Goal: Information Seeking & Learning: Learn about a topic

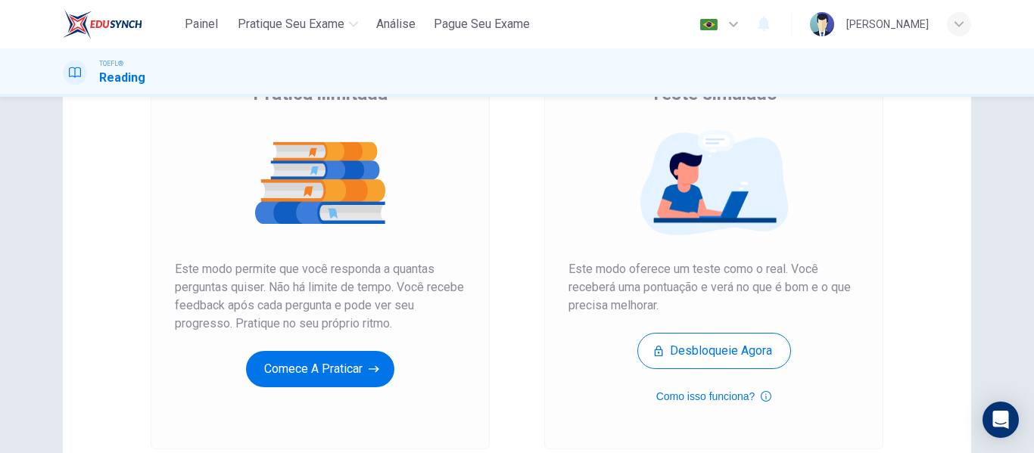
scroll to position [151, 0]
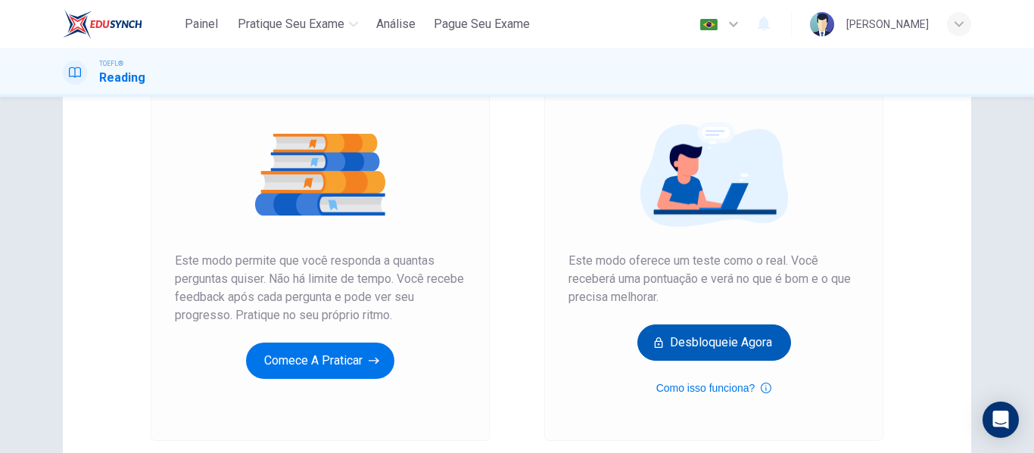
click at [715, 339] on button "Desbloqueie agora" at bounding box center [714, 343] width 154 height 36
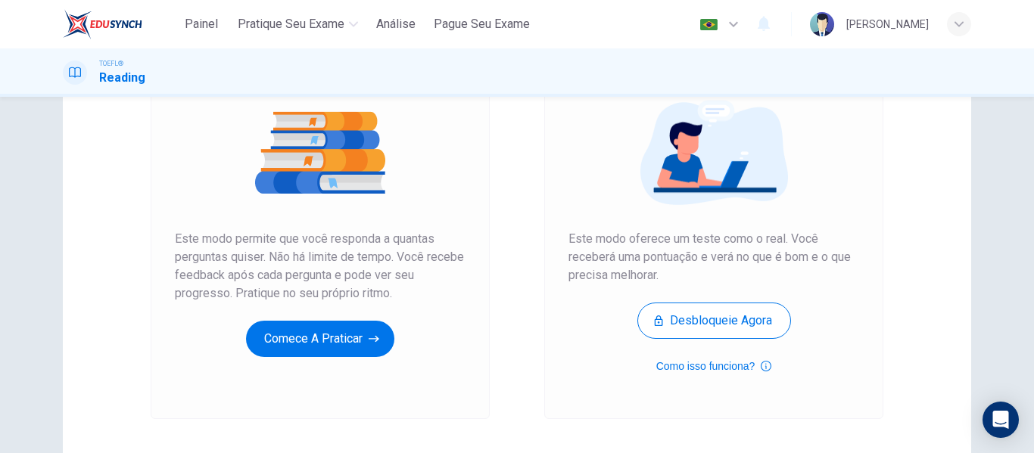
scroll to position [227, 0]
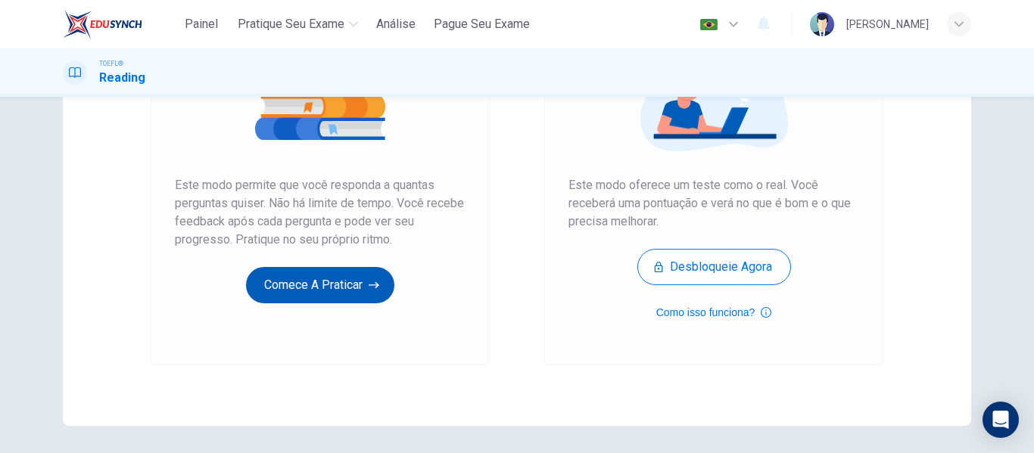
click at [321, 286] on button "Comece a praticar" at bounding box center [320, 285] width 148 height 36
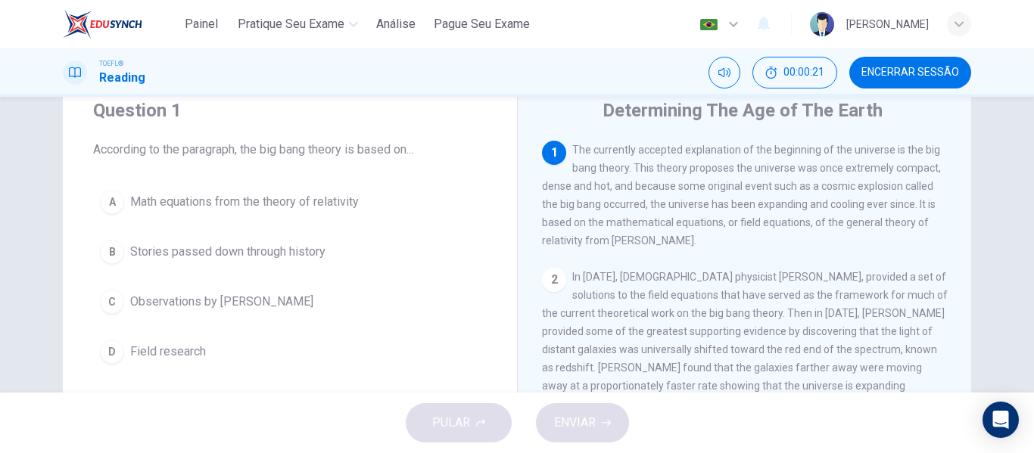
scroll to position [0, 0]
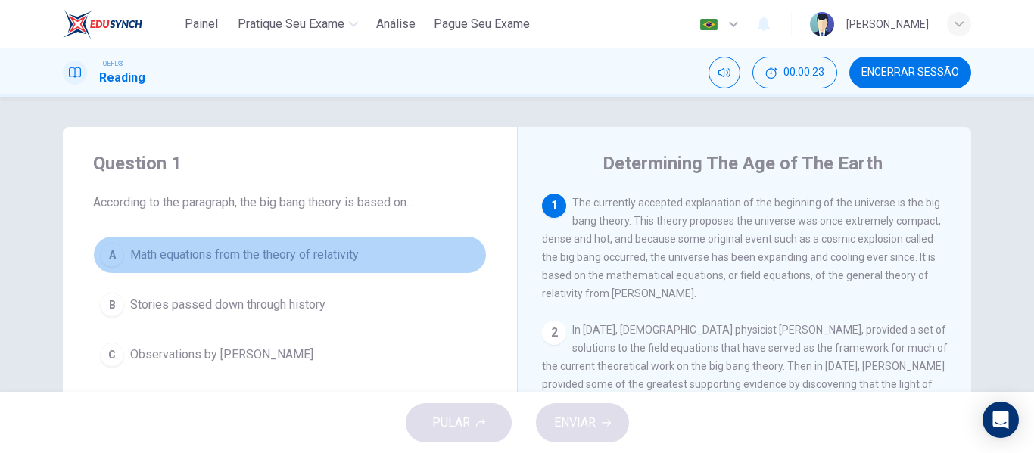
click at [112, 251] on div "A" at bounding box center [112, 255] width 24 height 24
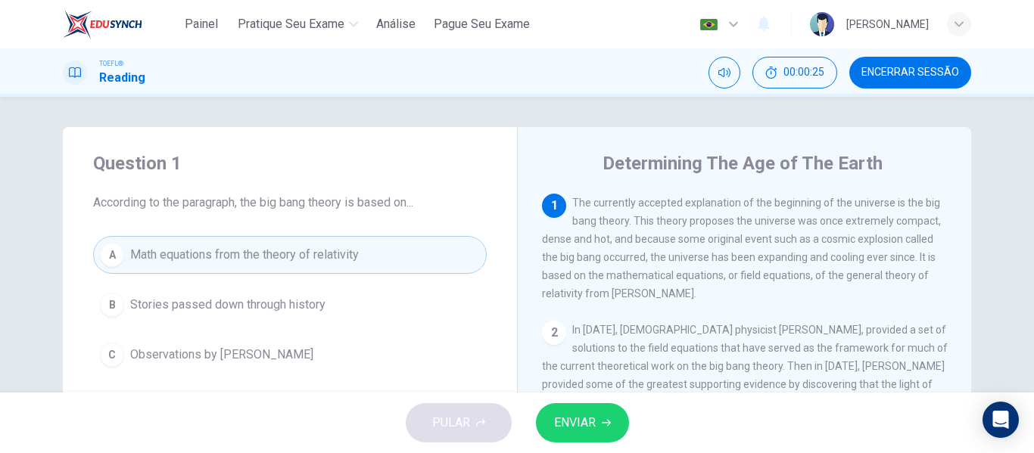
click at [597, 419] on button "ENVIAR" at bounding box center [582, 422] width 93 height 39
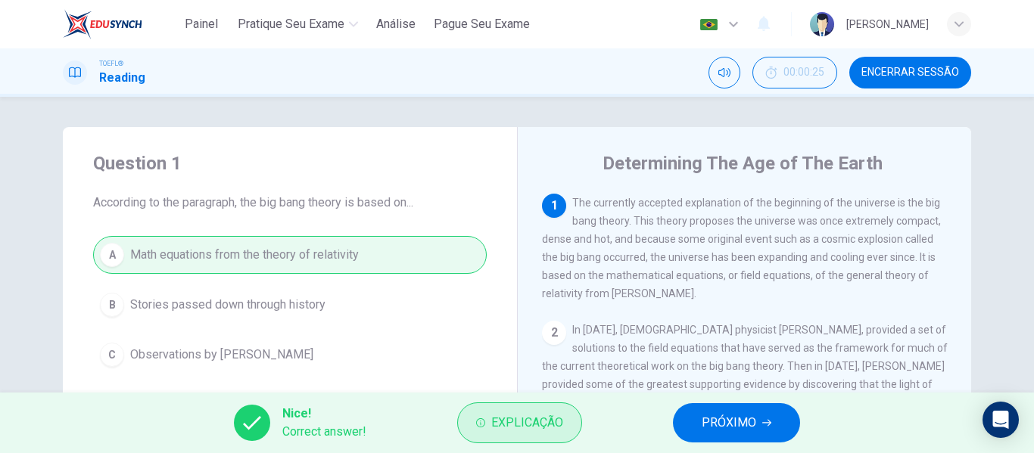
click at [526, 431] on span "Explicação" at bounding box center [527, 423] width 72 height 21
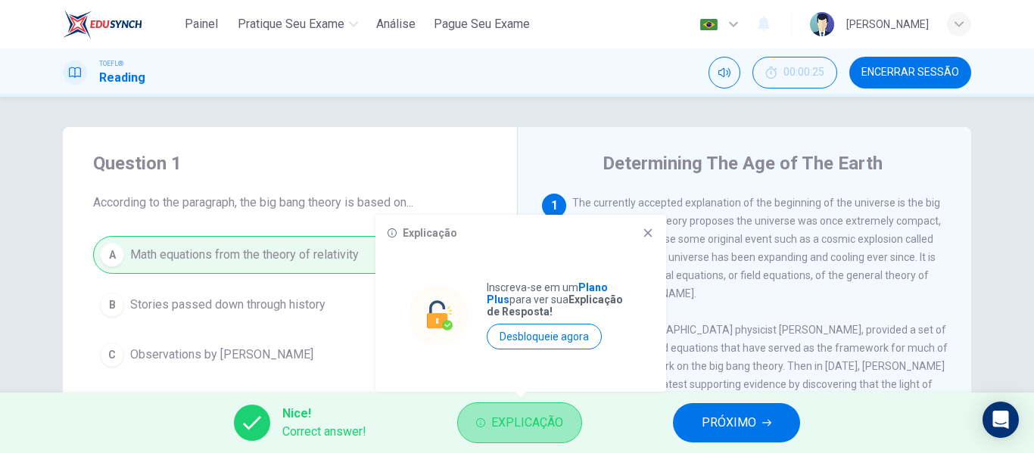
click at [528, 422] on span "Explicação" at bounding box center [527, 423] width 72 height 21
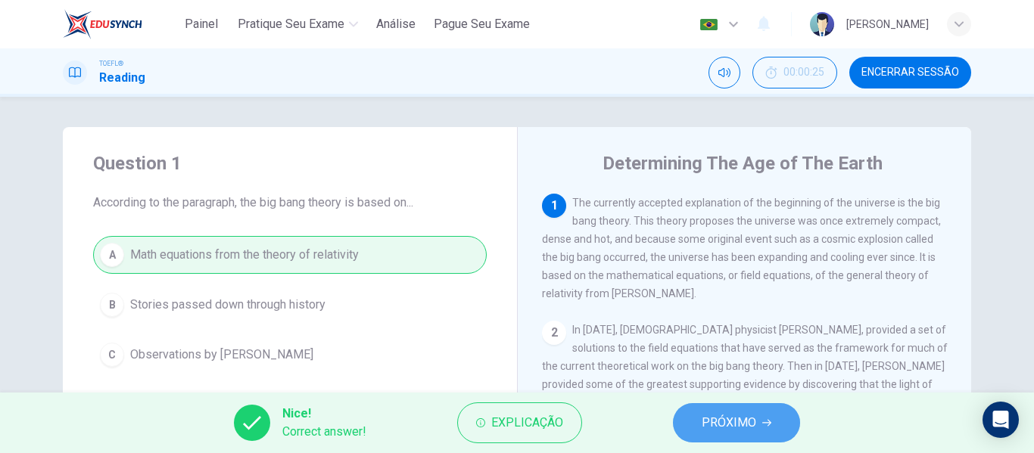
click at [755, 417] on span "PRÓXIMO" at bounding box center [729, 423] width 55 height 21
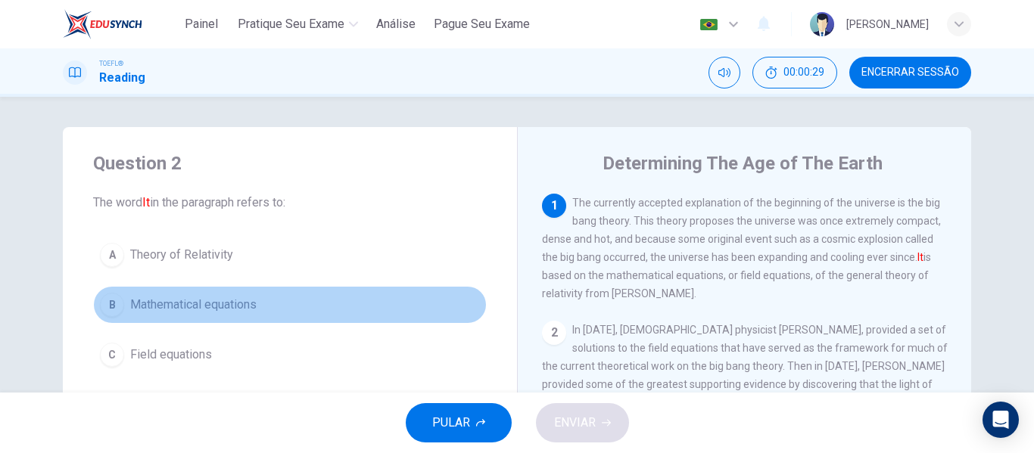
click at [199, 306] on span "Mathematical equations" at bounding box center [193, 305] width 126 height 18
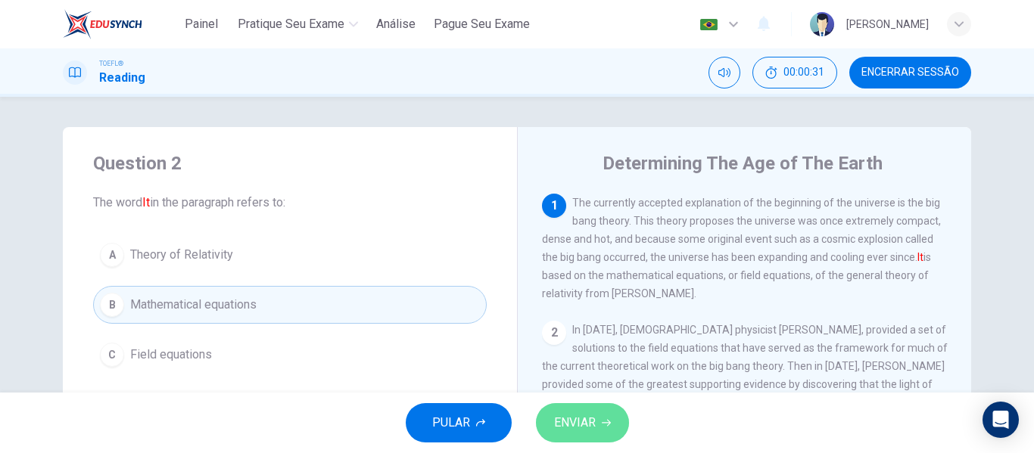
click at [563, 422] on span "ENVIAR" at bounding box center [575, 423] width 42 height 21
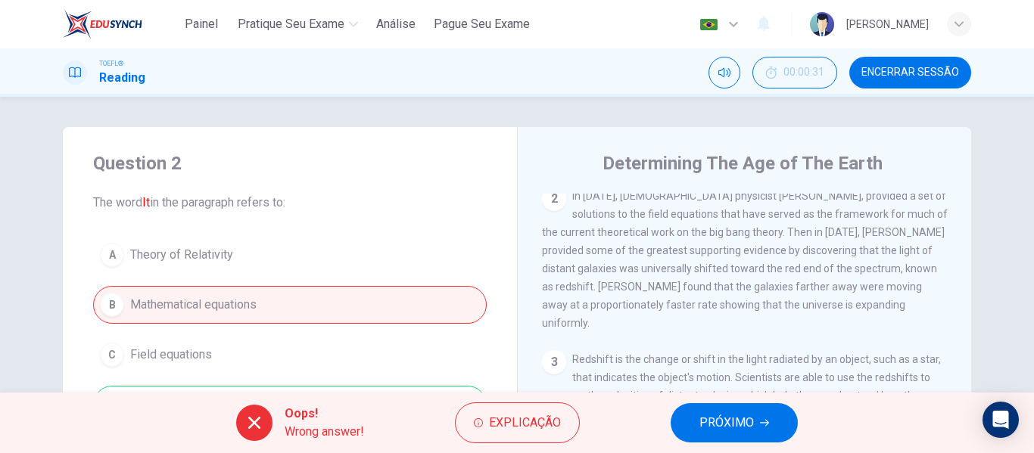
scroll to position [151, 0]
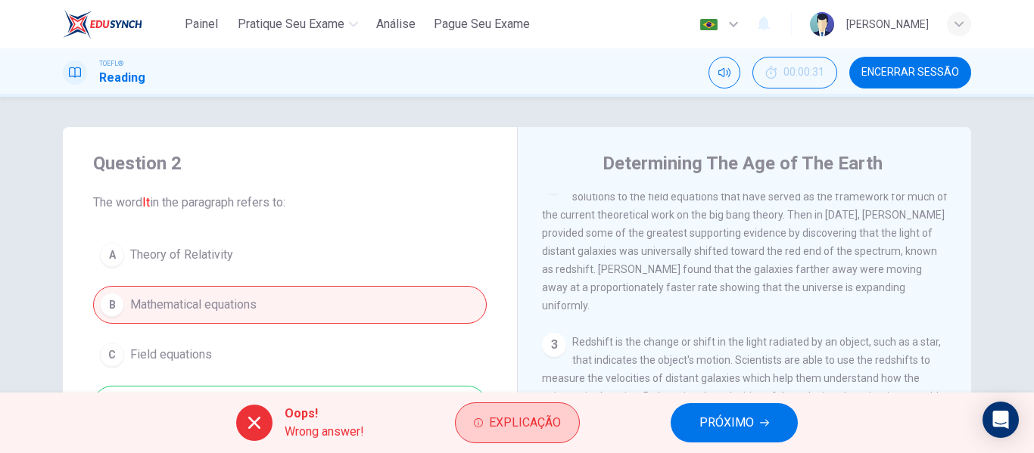
click at [539, 425] on span "Explicação" at bounding box center [525, 423] width 72 height 21
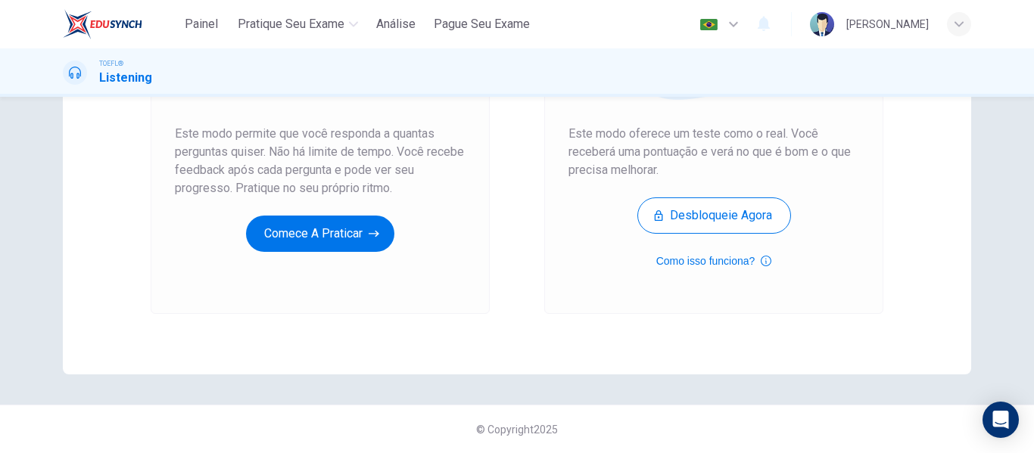
scroll to position [127, 0]
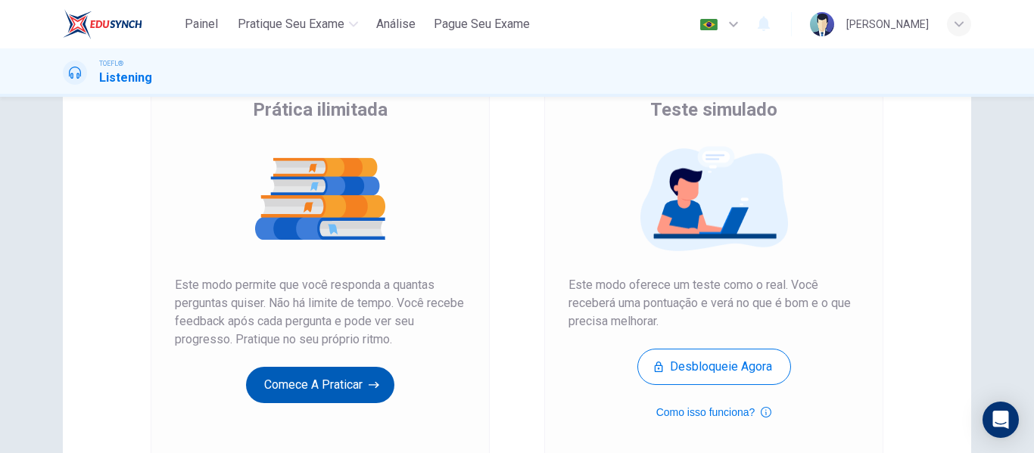
click at [310, 379] on button "Comece a praticar" at bounding box center [320, 385] width 148 height 36
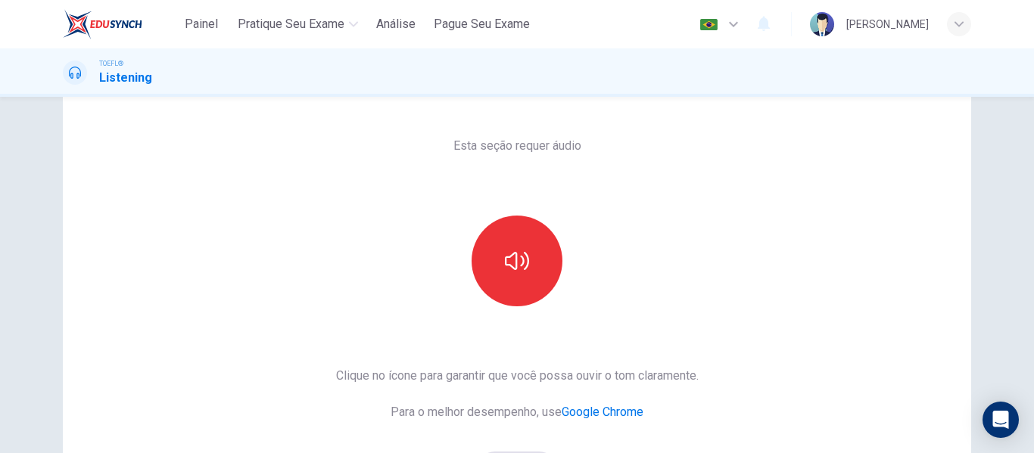
scroll to position [76, 0]
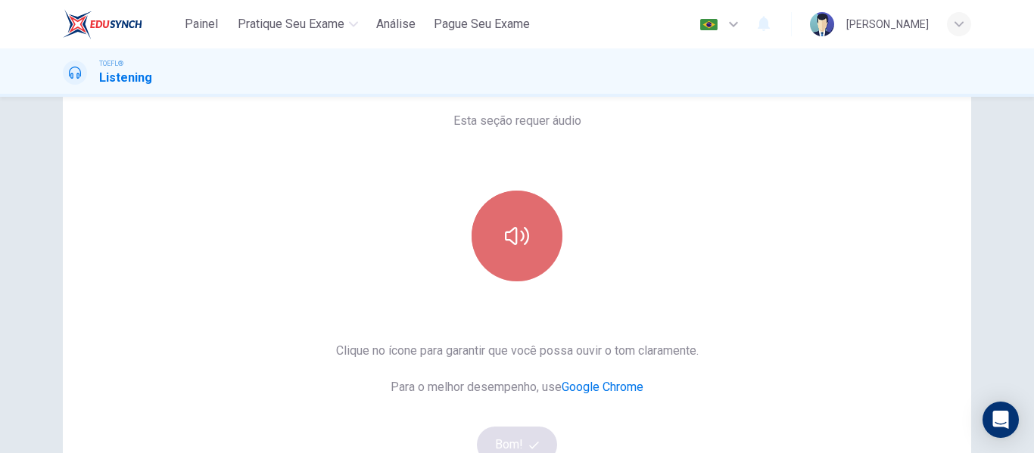
click at [512, 235] on icon "button" at bounding box center [517, 236] width 24 height 24
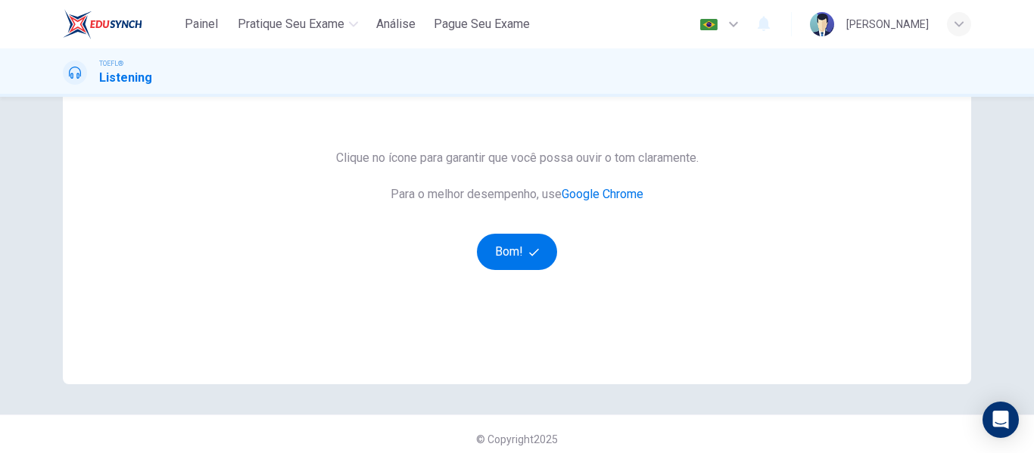
scroll to position [279, 0]
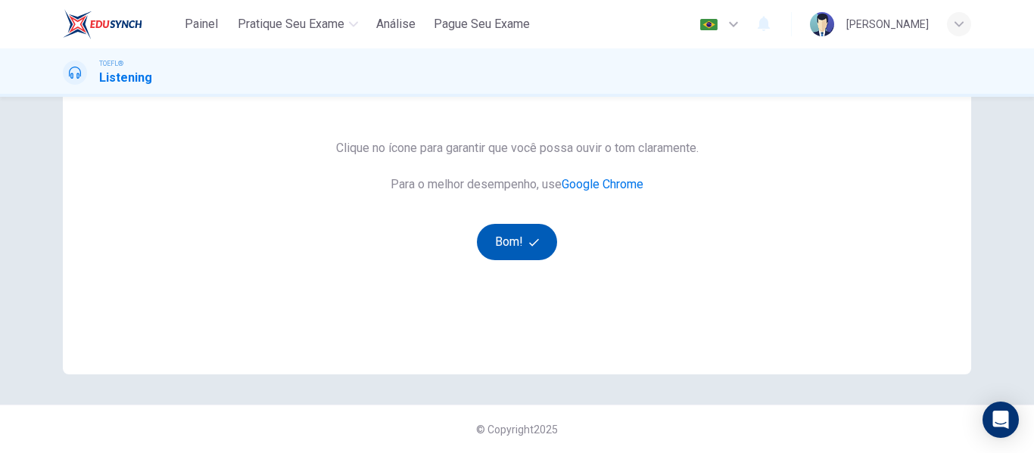
click at [523, 237] on button "Bom!" at bounding box center [517, 242] width 81 height 36
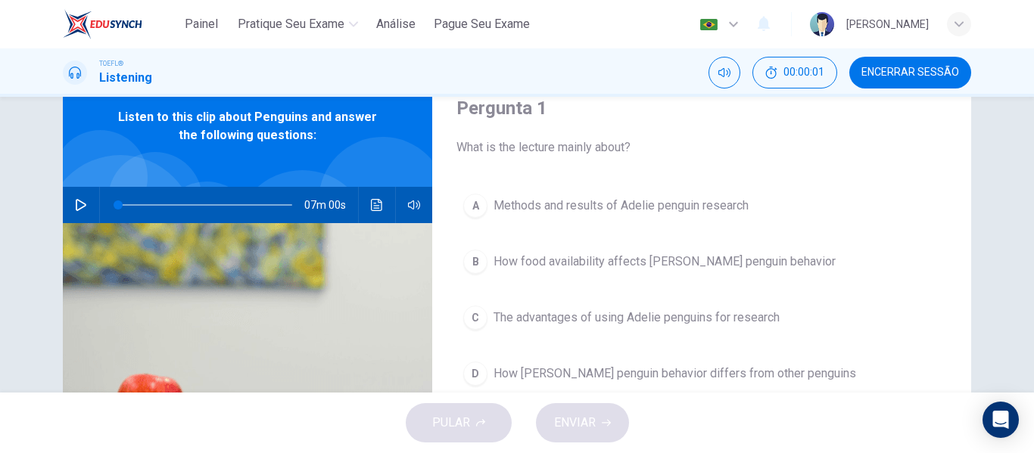
scroll to position [51, 0]
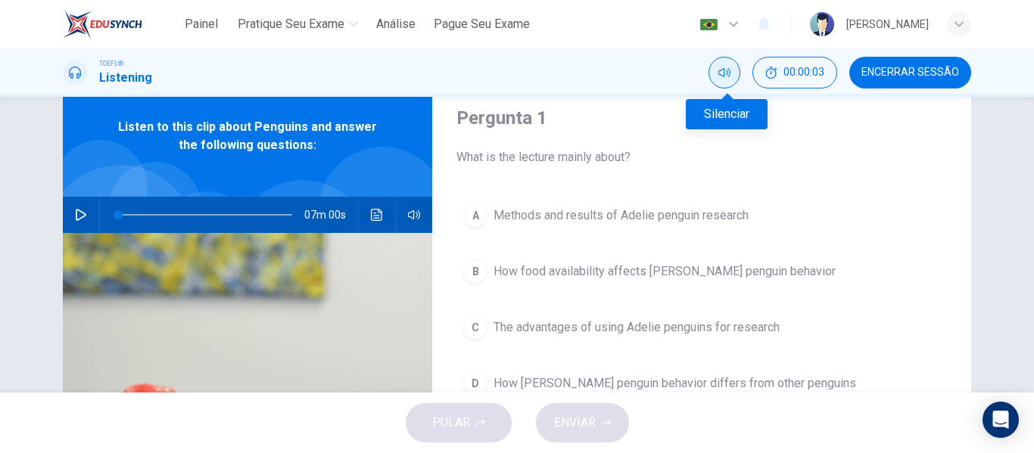
click at [729, 68] on icon "Silenciar" at bounding box center [724, 73] width 12 height 12
click at [731, 81] on button "Desilenciar" at bounding box center [725, 73] width 32 height 32
click at [77, 210] on icon "button" at bounding box center [81, 215] width 12 height 12
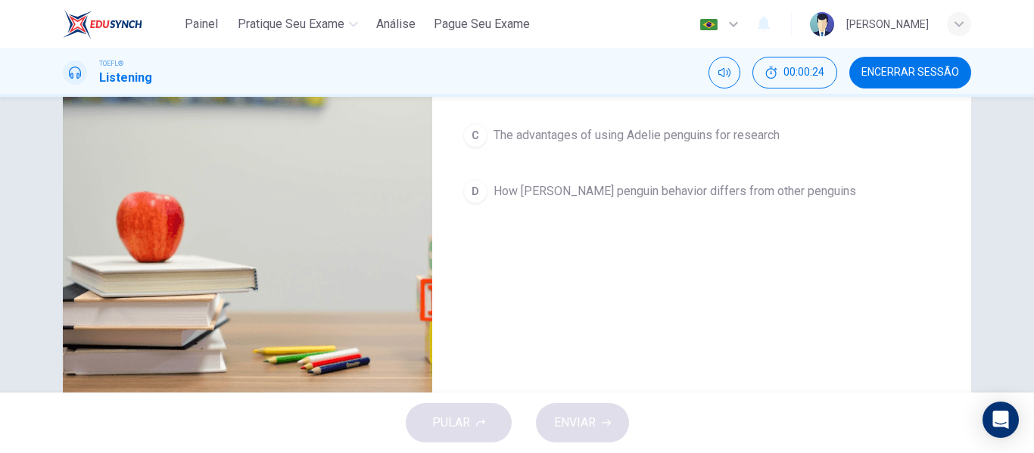
scroll to position [64, 0]
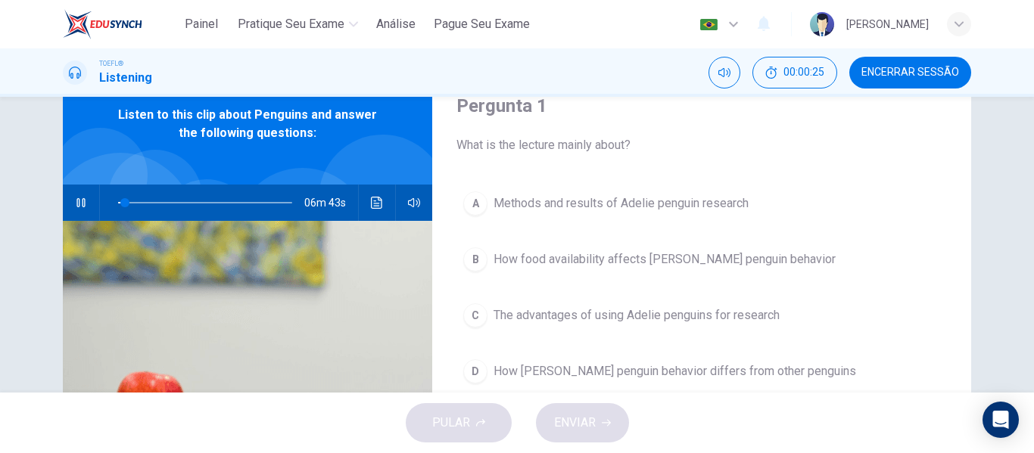
click at [75, 198] on icon "button" at bounding box center [81, 203] width 12 height 12
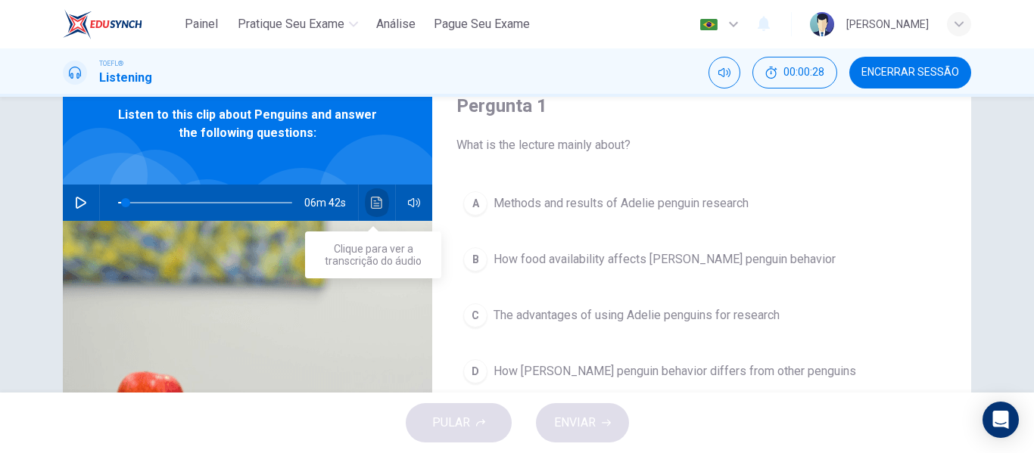
click at [379, 200] on icon "Clique para ver a transcrição do áudio" at bounding box center [377, 203] width 12 height 12
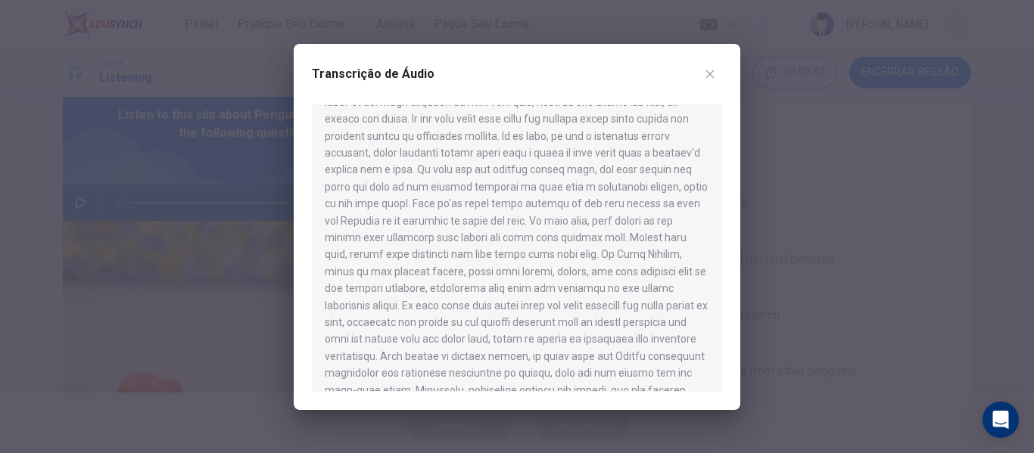
scroll to position [606, 0]
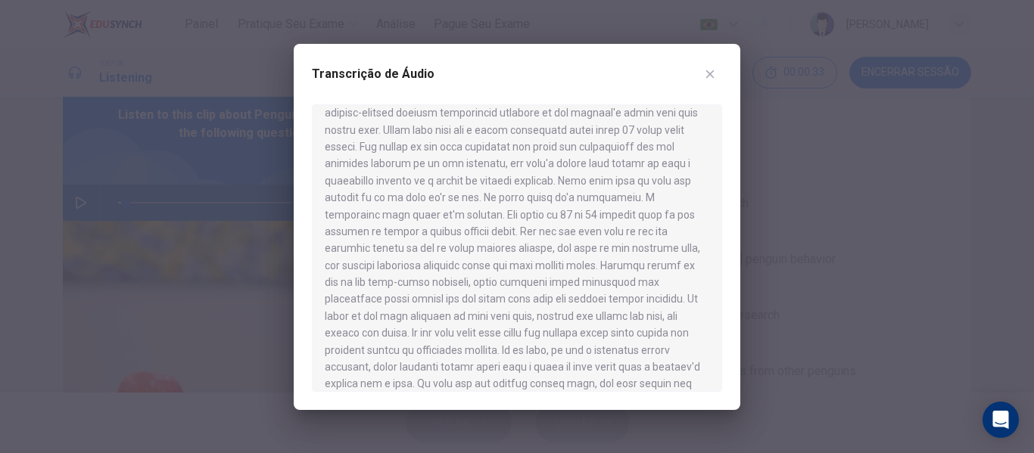
click at [709, 70] on icon "button" at bounding box center [710, 74] width 12 height 12
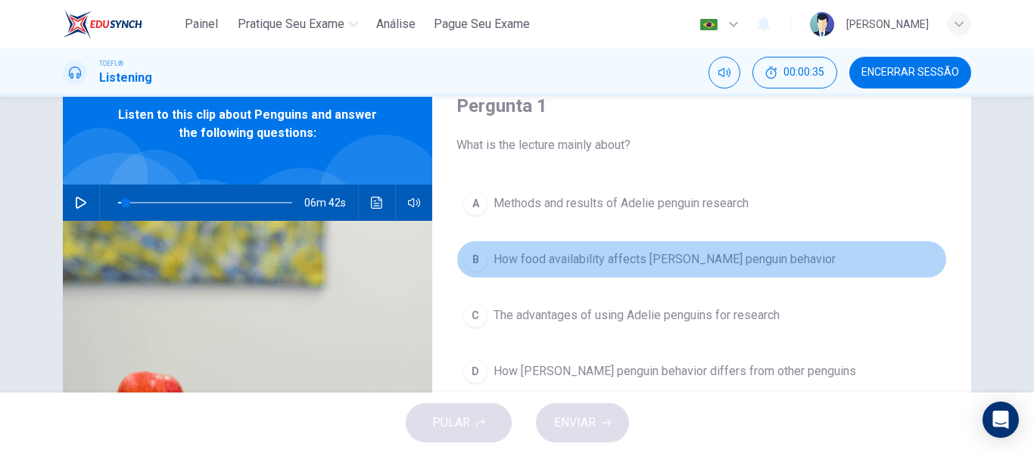
click at [592, 260] on span "How food availability affects Adelie penguin behavior" at bounding box center [665, 260] width 342 height 18
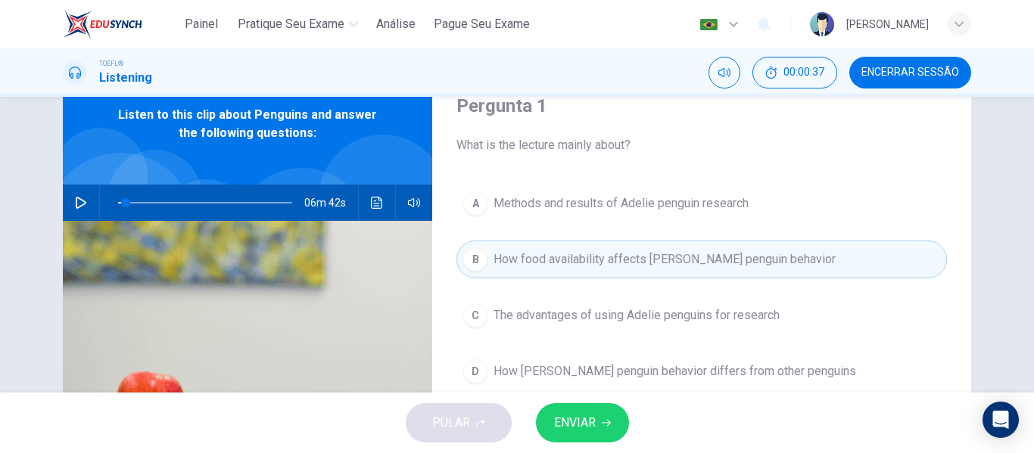
click at [587, 425] on span "ENVIAR" at bounding box center [575, 423] width 42 height 21
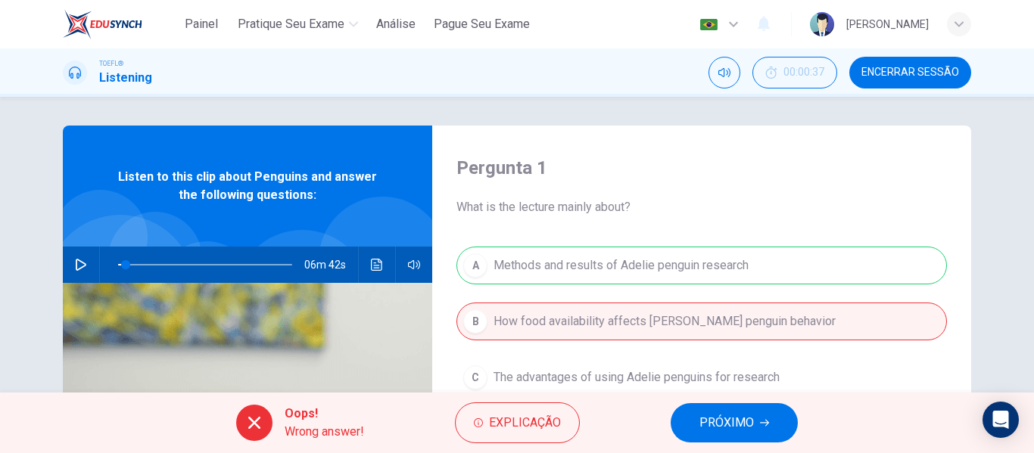
scroll to position [0, 0]
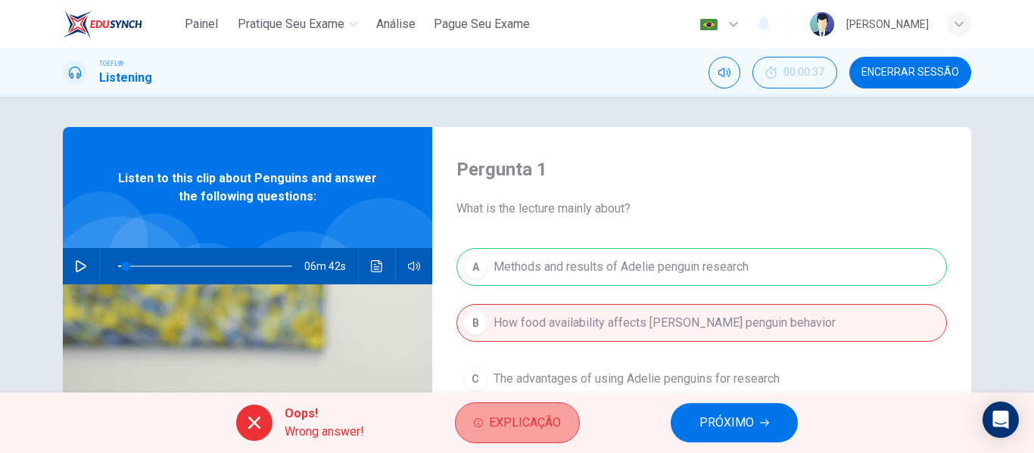
click at [541, 421] on span "Explicação" at bounding box center [525, 423] width 72 height 21
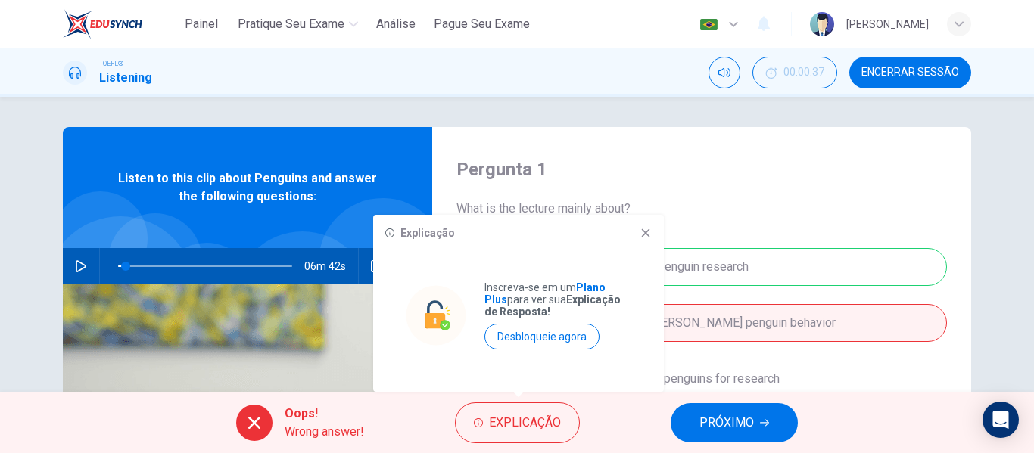
click at [698, 181] on h4 "Pergunta 1" at bounding box center [701, 169] width 491 height 24
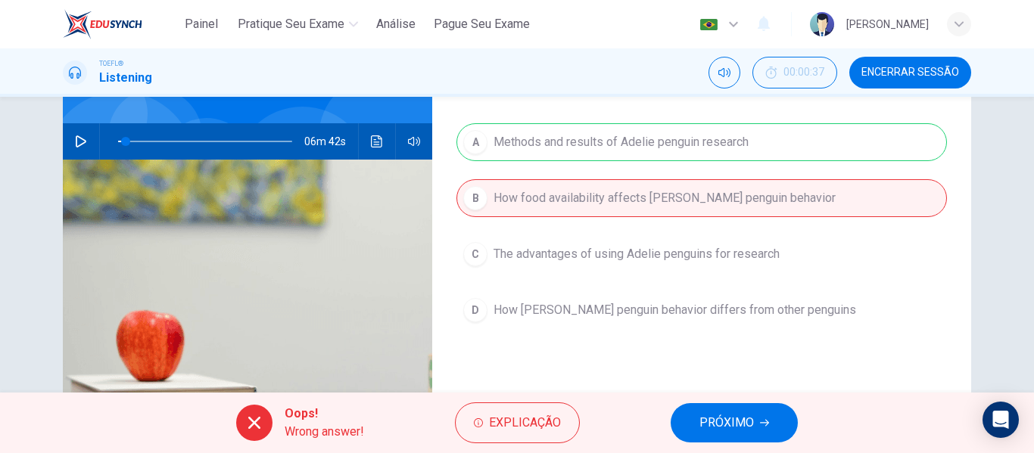
scroll to position [151, 0]
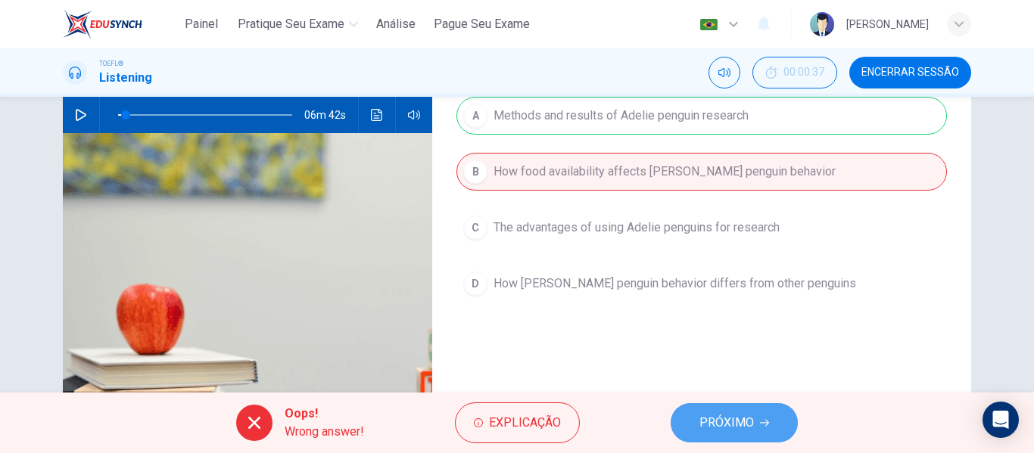
click at [730, 429] on span "PRÓXIMO" at bounding box center [726, 423] width 55 height 21
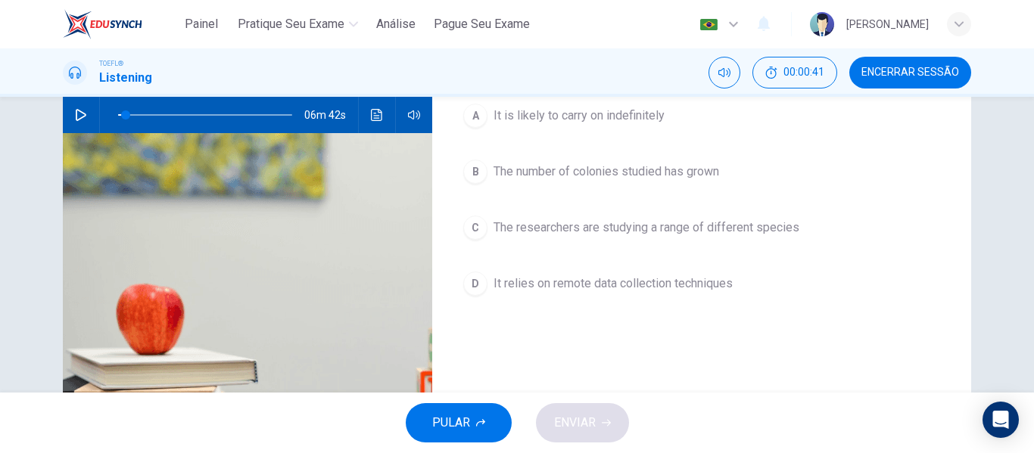
click at [474, 422] on button "PULAR" at bounding box center [459, 422] width 106 height 39
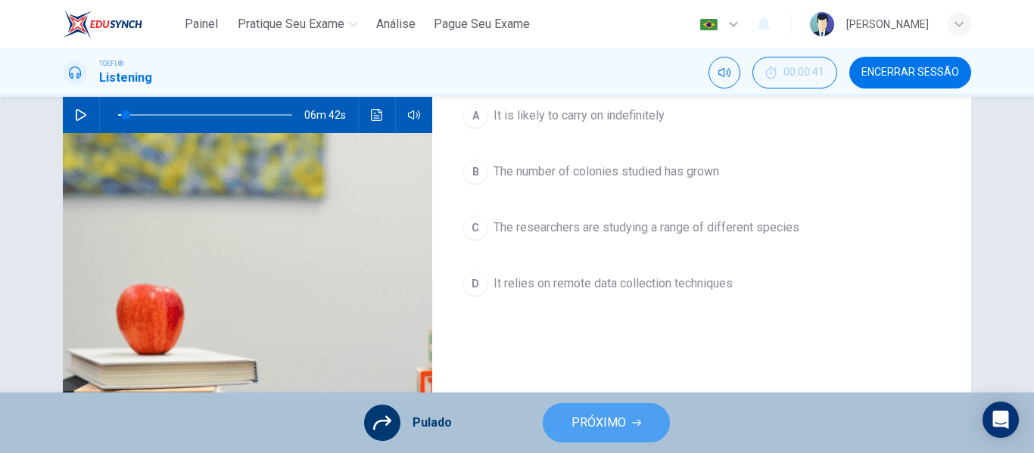
click at [640, 421] on button "PRÓXIMO" at bounding box center [606, 422] width 127 height 39
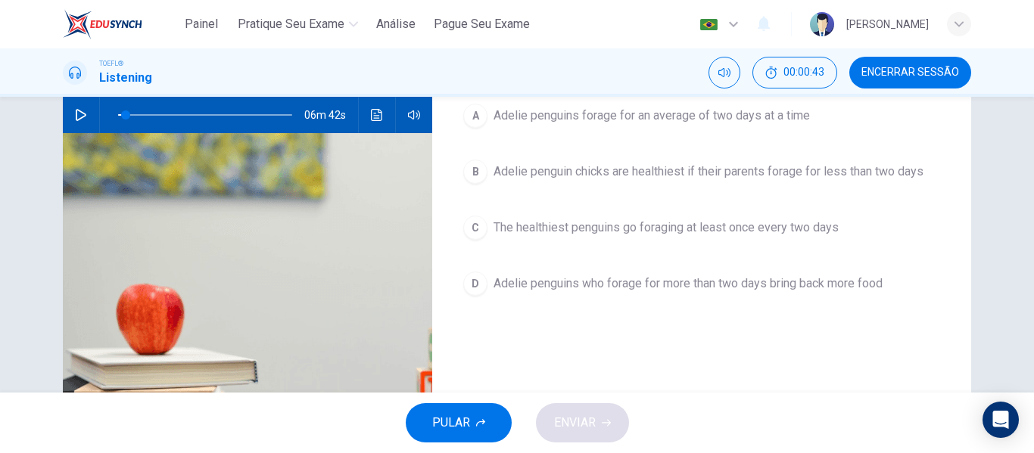
click at [473, 427] on button "PULAR" at bounding box center [459, 422] width 106 height 39
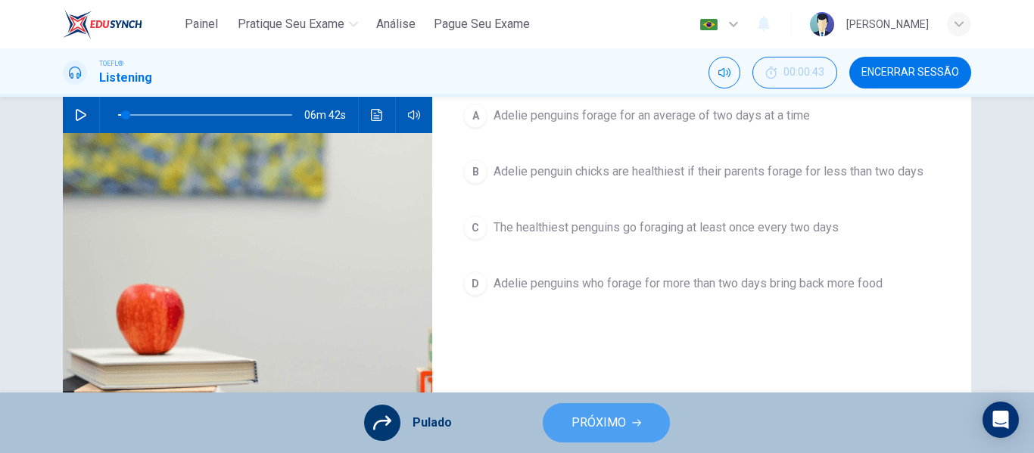
click at [597, 420] on span "PRÓXIMO" at bounding box center [599, 423] width 55 height 21
type input "4"
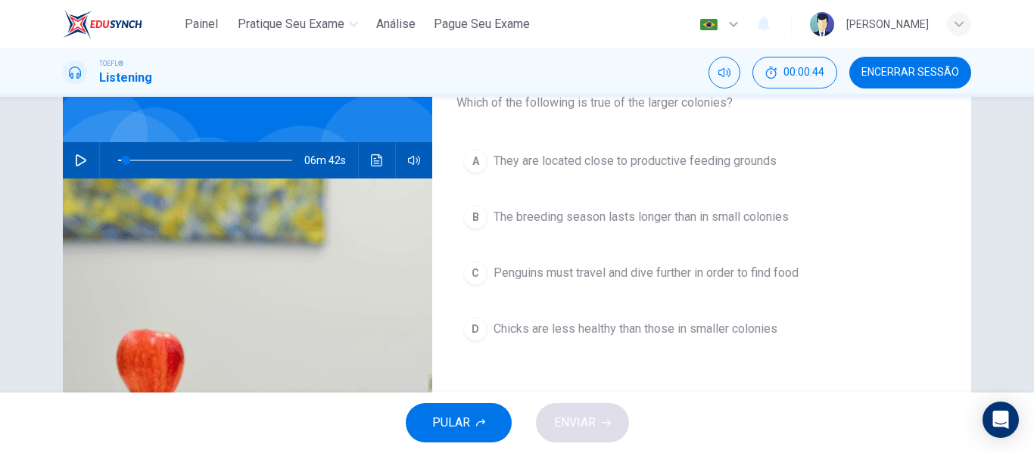
scroll to position [0, 0]
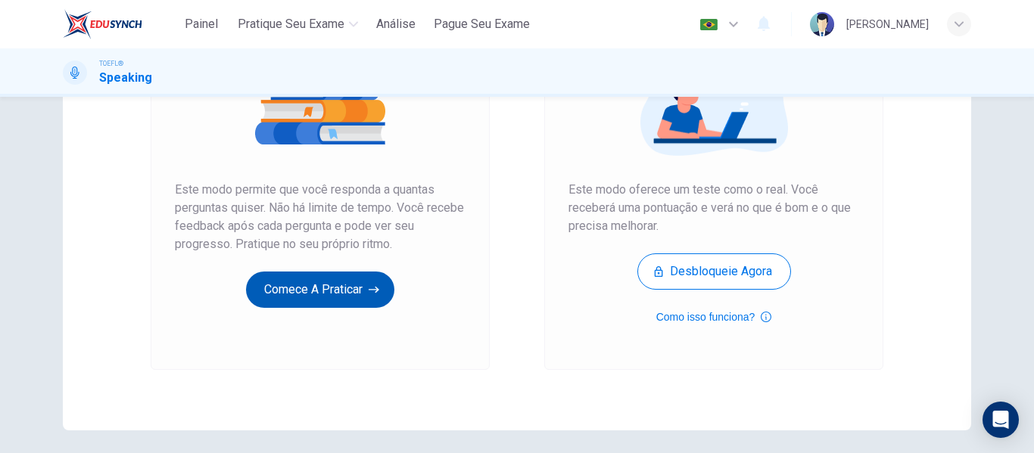
scroll to position [227, 0]
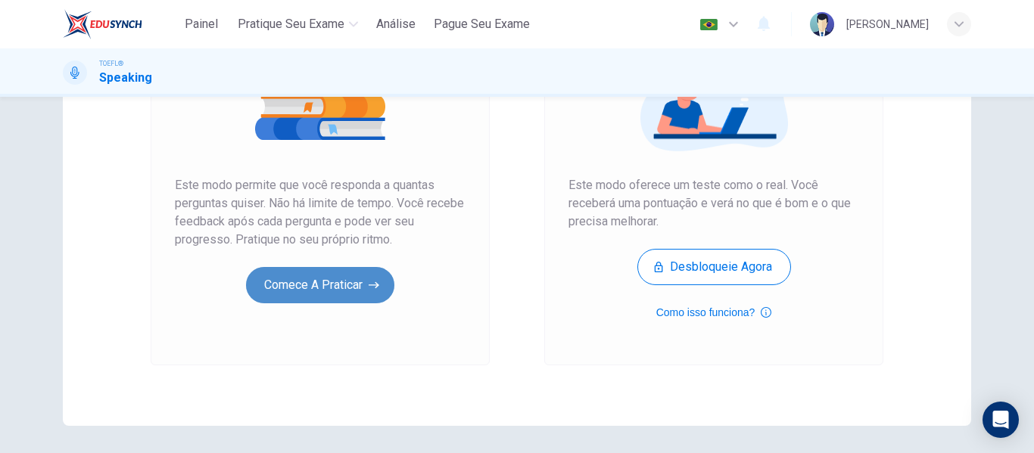
click at [306, 284] on button "Comece a praticar" at bounding box center [320, 285] width 148 height 36
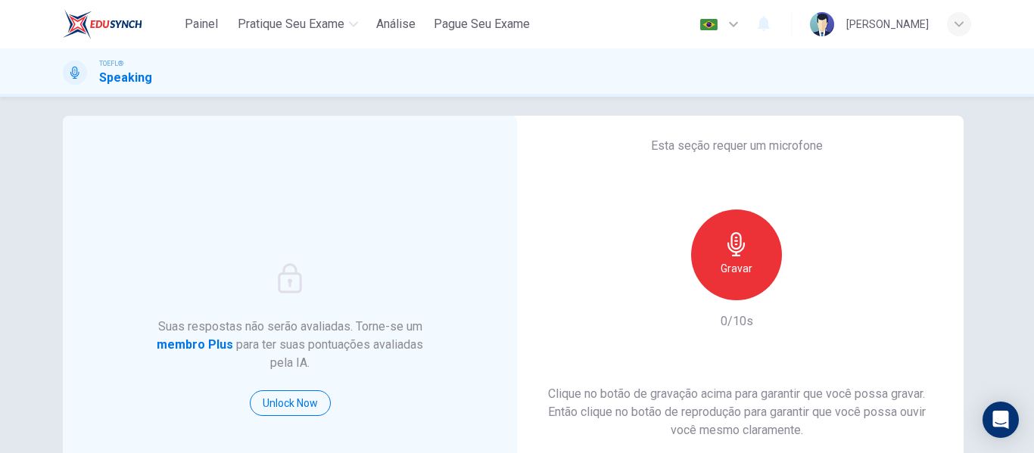
scroll to position [0, 0]
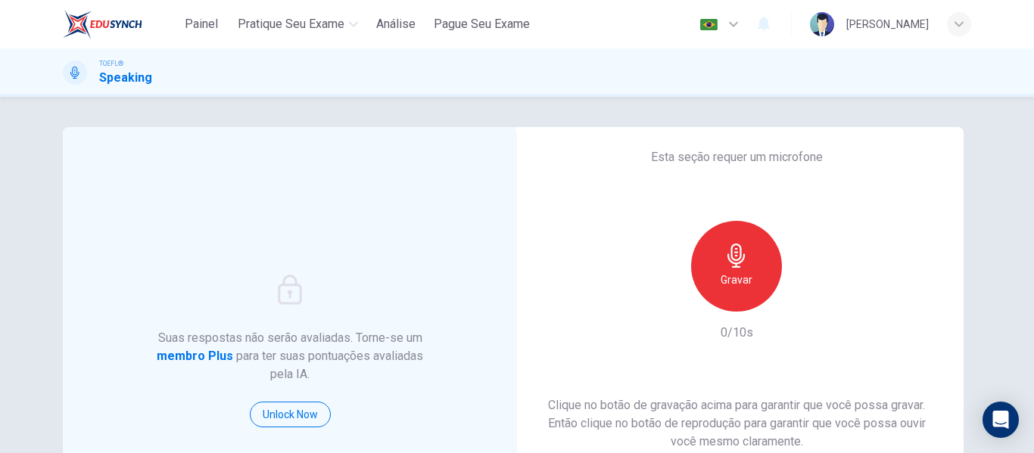
click at [737, 268] on div "Gravar" at bounding box center [736, 266] width 91 height 91
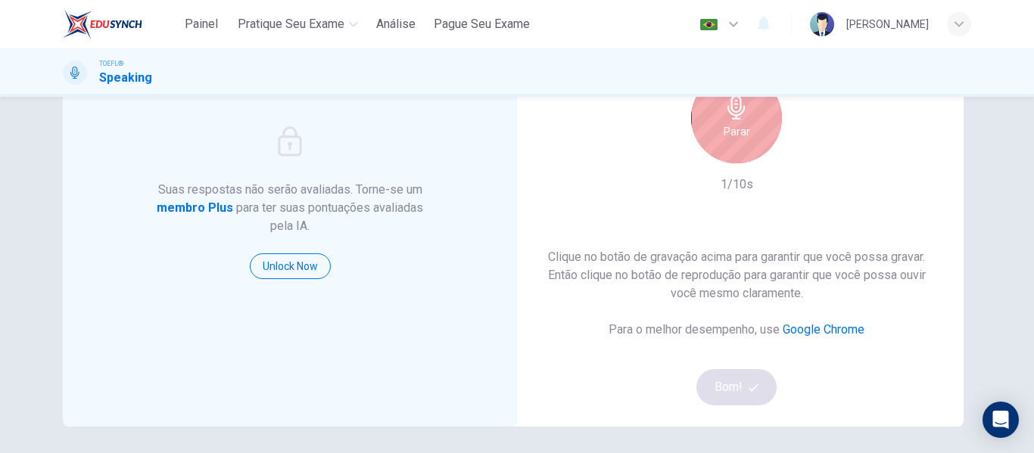
scroll to position [151, 0]
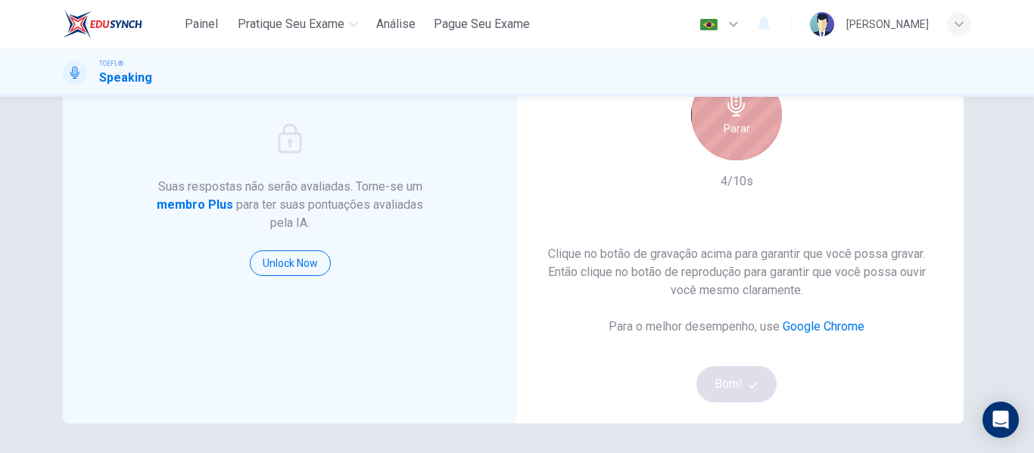
click at [733, 114] on icon "button" at bounding box center [736, 104] width 17 height 24
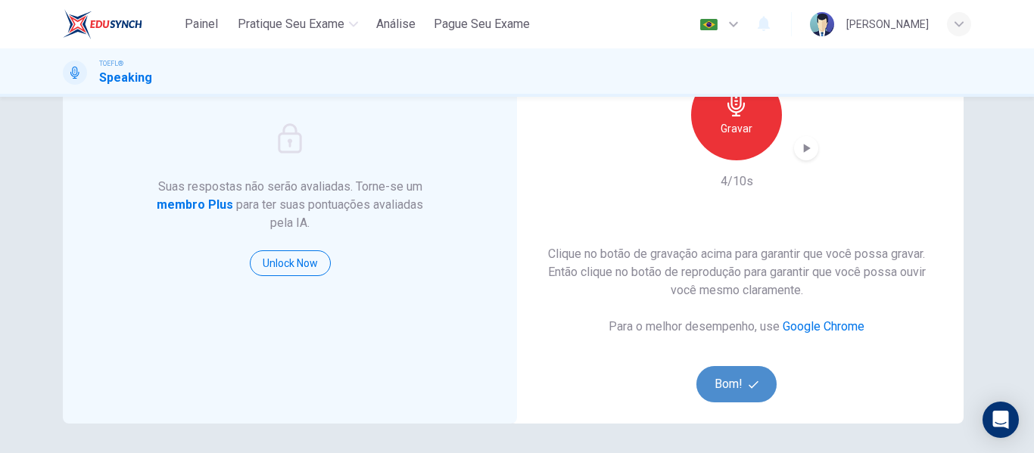
click at [739, 384] on button "Bom!" at bounding box center [736, 384] width 81 height 36
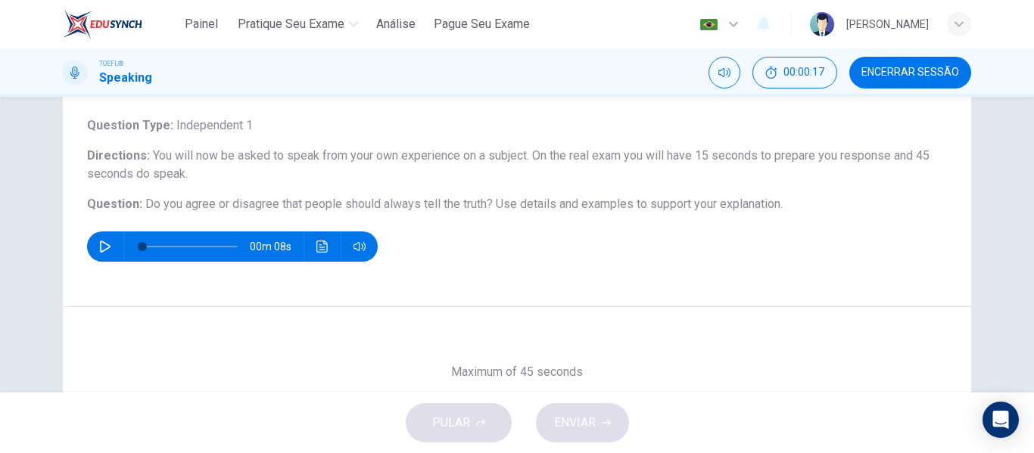
scroll to position [64, 0]
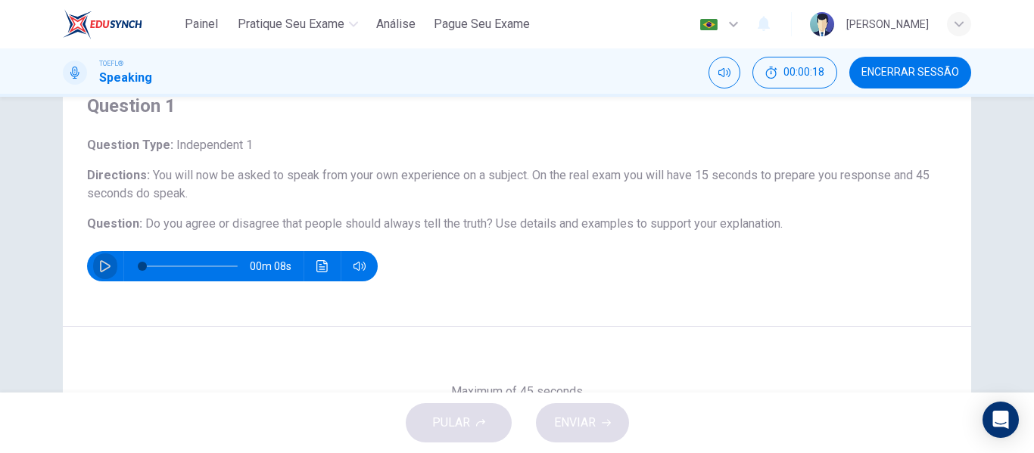
click at [94, 263] on button "button" at bounding box center [105, 266] width 24 height 30
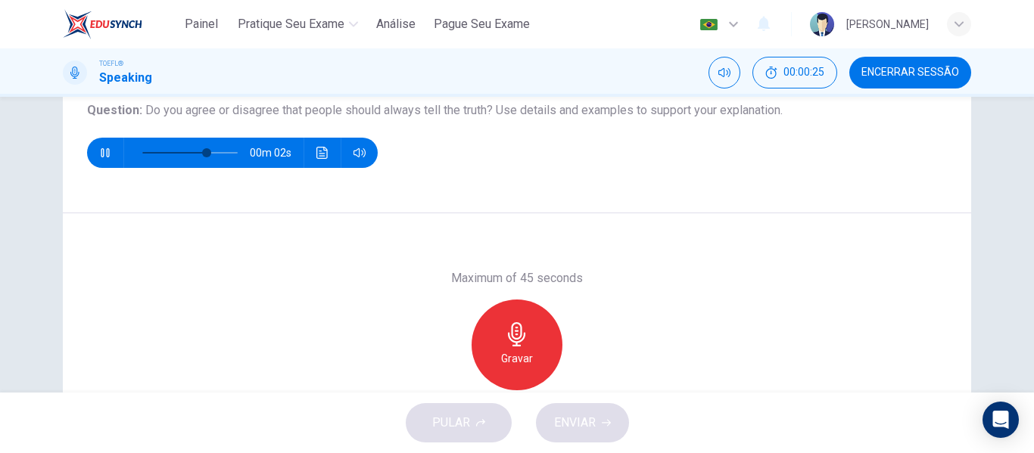
scroll to position [215, 0]
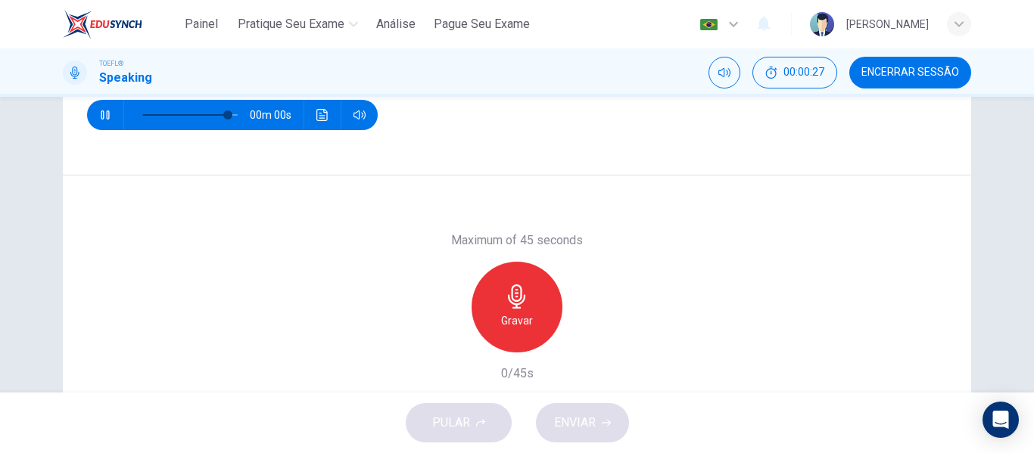
type input "0"
click at [508, 296] on icon "button" at bounding box center [516, 297] width 17 height 24
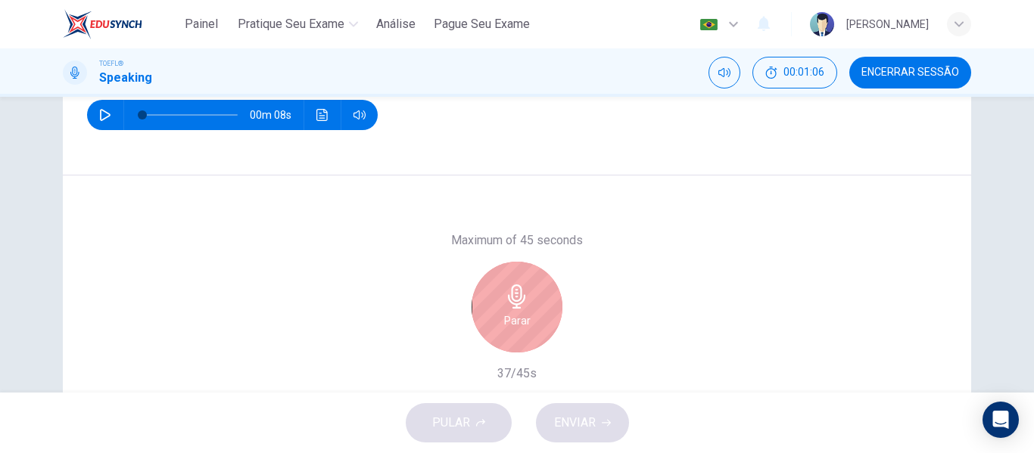
scroll to position [291, 0]
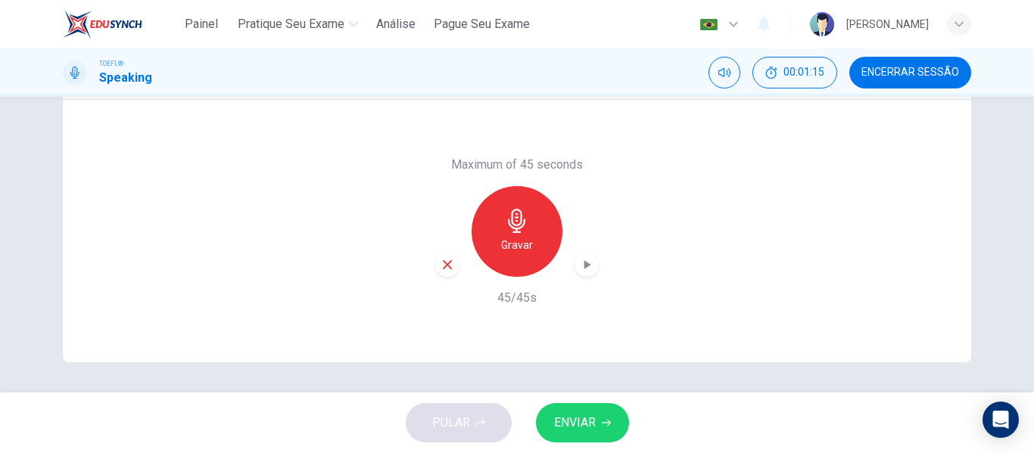
click at [587, 422] on span "ENVIAR" at bounding box center [575, 423] width 42 height 21
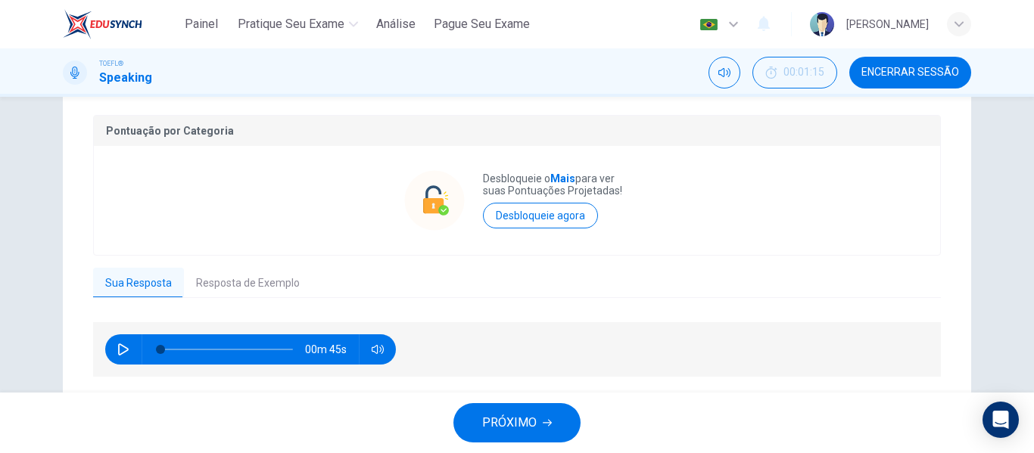
click at [119, 347] on icon "button" at bounding box center [123, 350] width 11 height 12
click at [119, 349] on icon "button" at bounding box center [123, 350] width 12 height 12
type input "38"
click at [226, 279] on button "Resposta de Exemplo" at bounding box center [248, 284] width 128 height 32
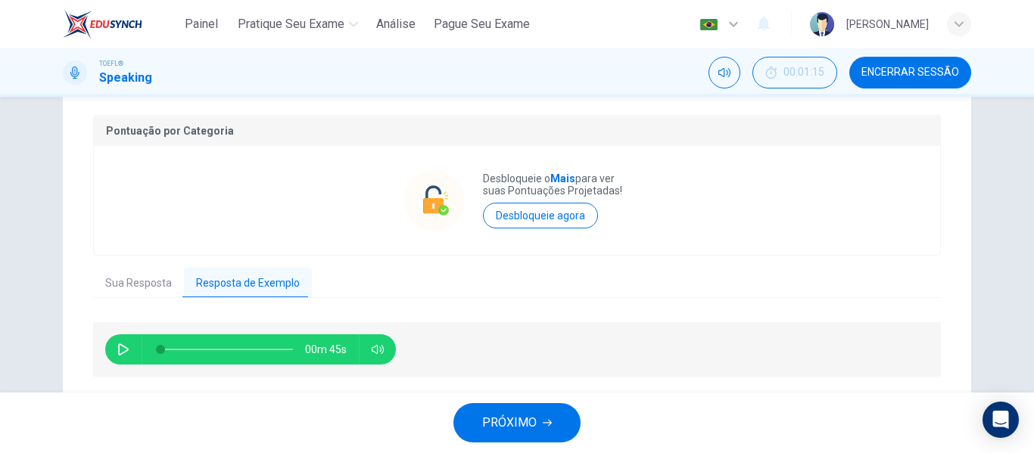
click at [121, 352] on icon "button" at bounding box center [123, 350] width 11 height 12
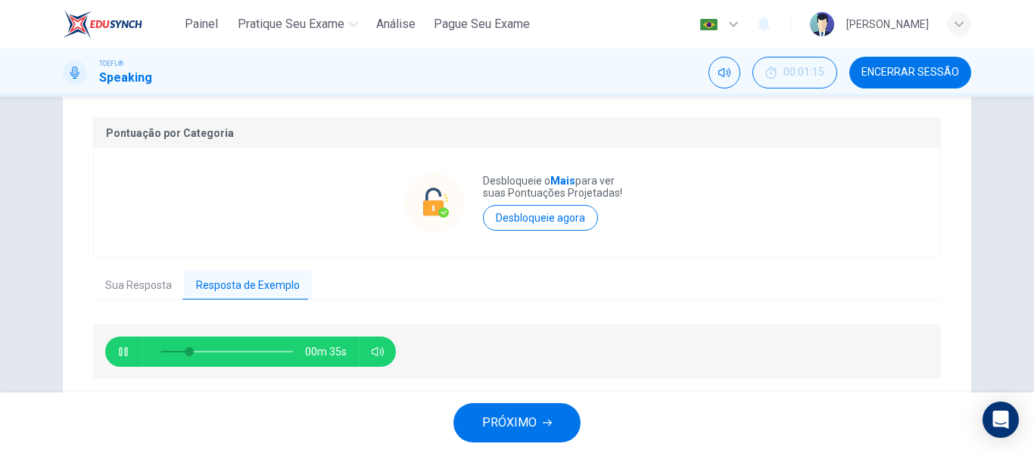
scroll to position [262, 0]
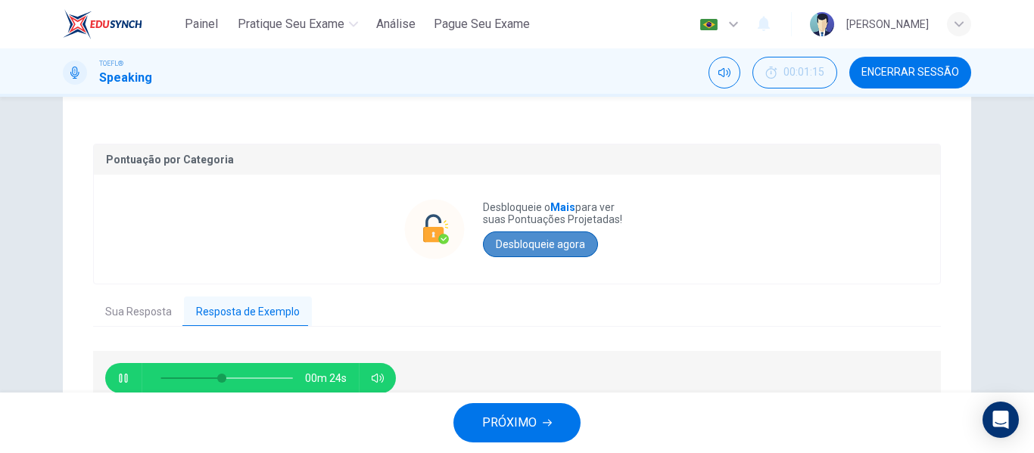
click at [544, 245] on button "Desbloqueie agora" at bounding box center [540, 245] width 115 height 26
type input "0"
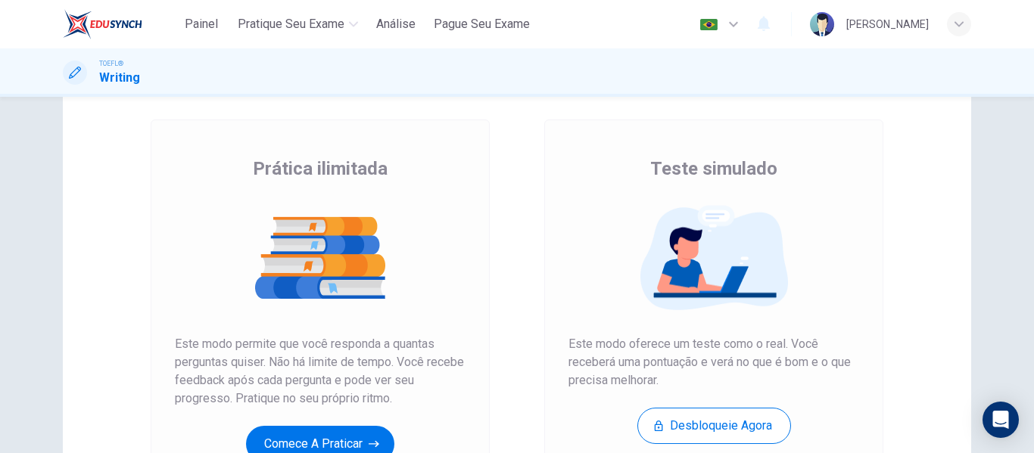
scroll to position [279, 0]
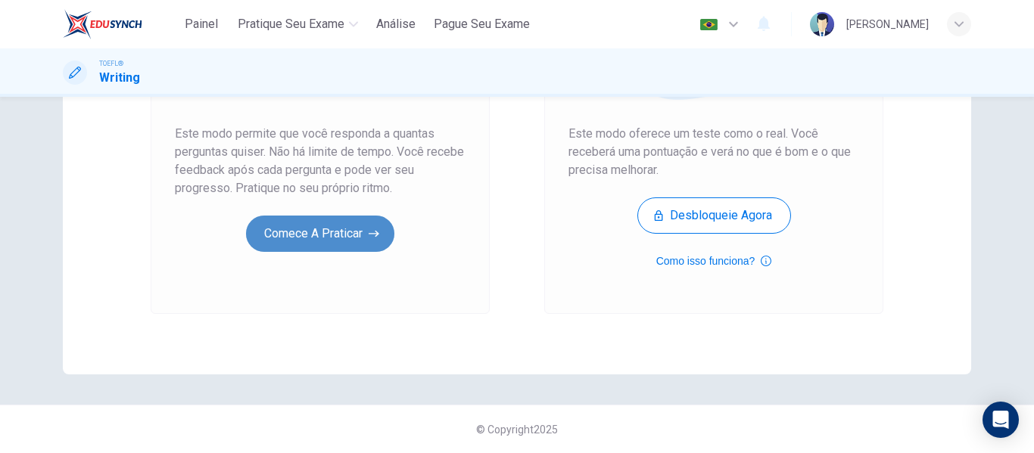
click at [336, 228] on button "Comece a praticar" at bounding box center [320, 234] width 148 height 36
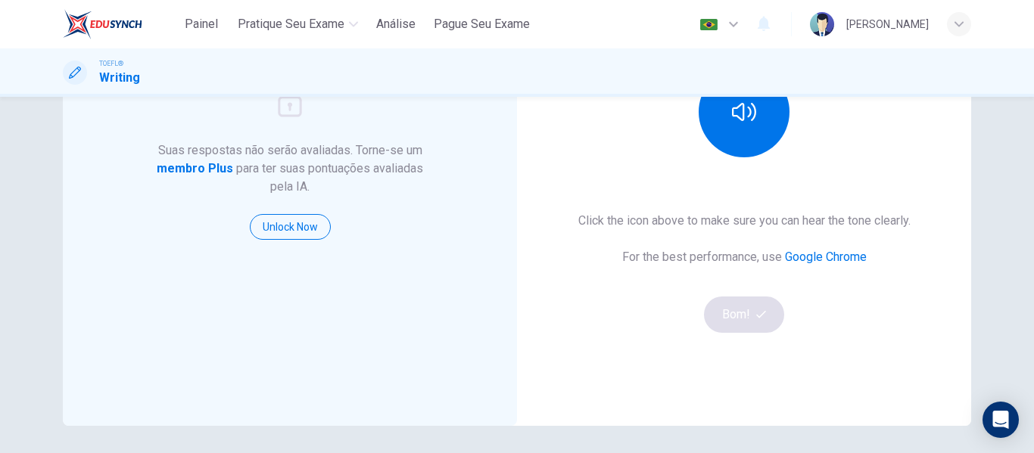
scroll to position [151, 0]
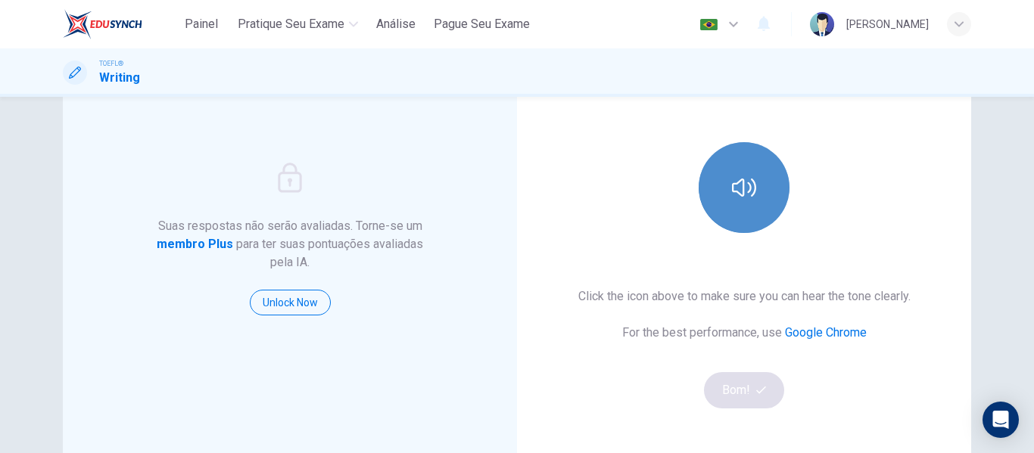
click at [741, 176] on icon "button" at bounding box center [744, 188] width 24 height 24
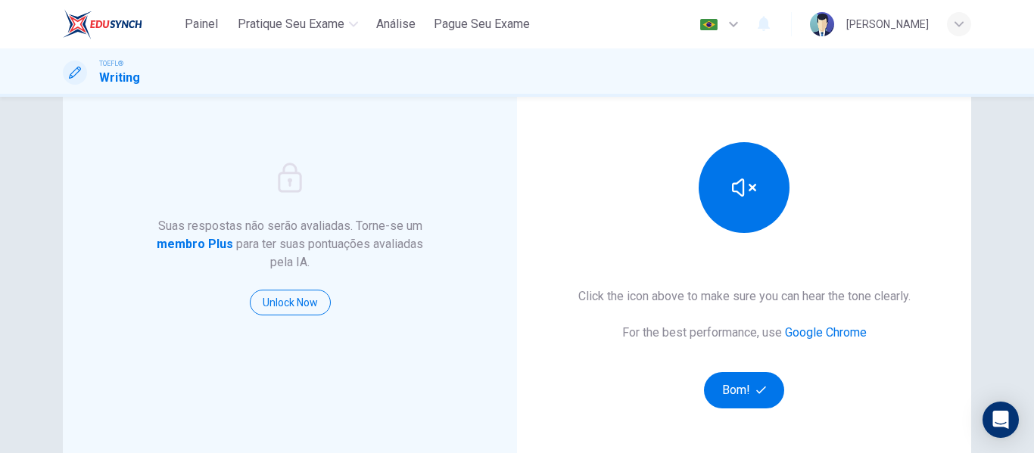
click at [730, 411] on div "Esta seção requer áudio Click the icon above to make sure you can hear the tone…" at bounding box center [744, 239] width 454 height 526
click at [736, 385] on button "Bom!" at bounding box center [744, 390] width 81 height 36
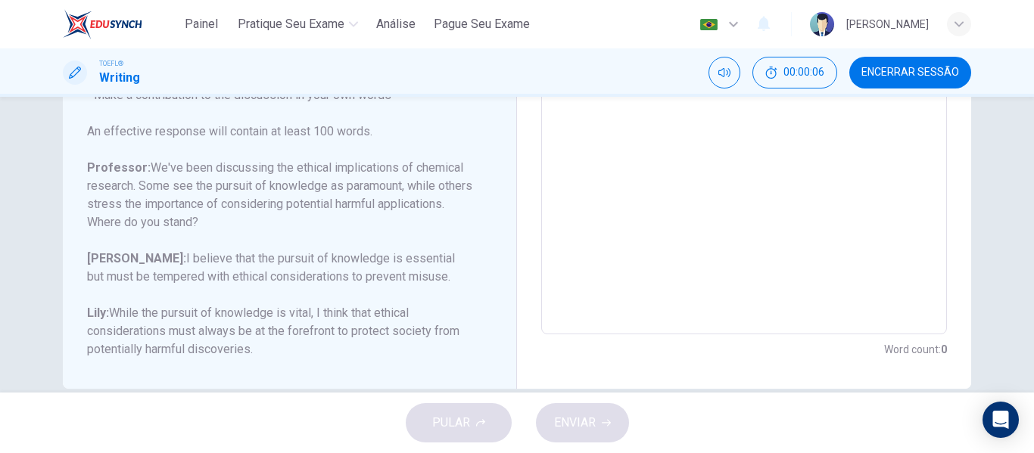
scroll to position [378, 0]
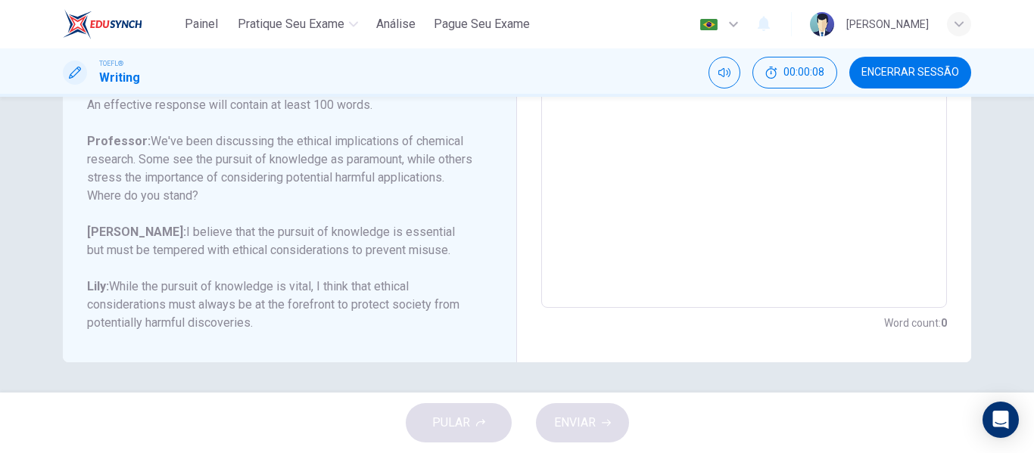
click at [642, 176] on textarea at bounding box center [744, 55] width 385 height 481
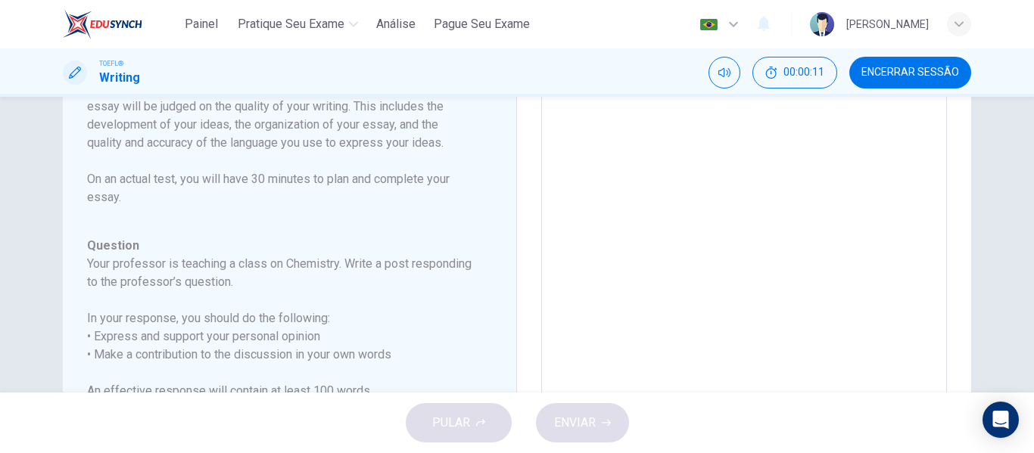
scroll to position [75, 0]
